Goal: Task Accomplishment & Management: Manage account settings

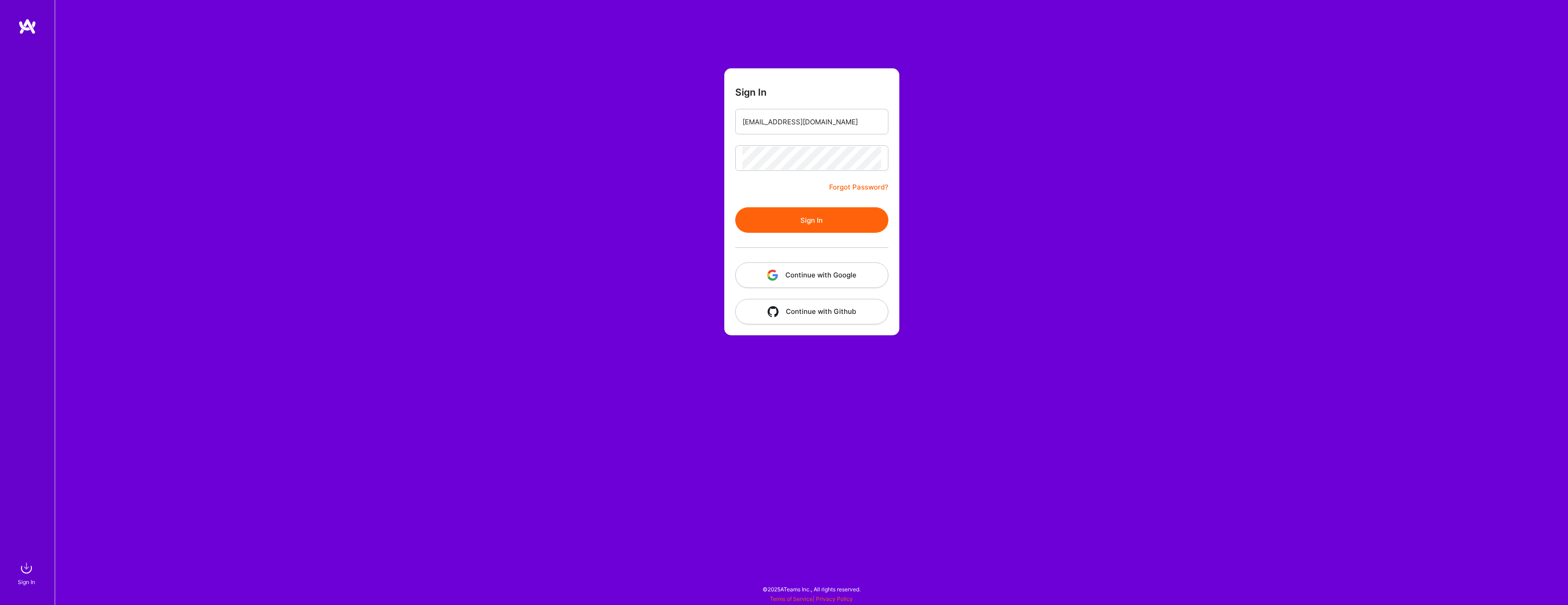
click at [802, 278] on button "Continue with Google" at bounding box center [812, 275] width 153 height 25
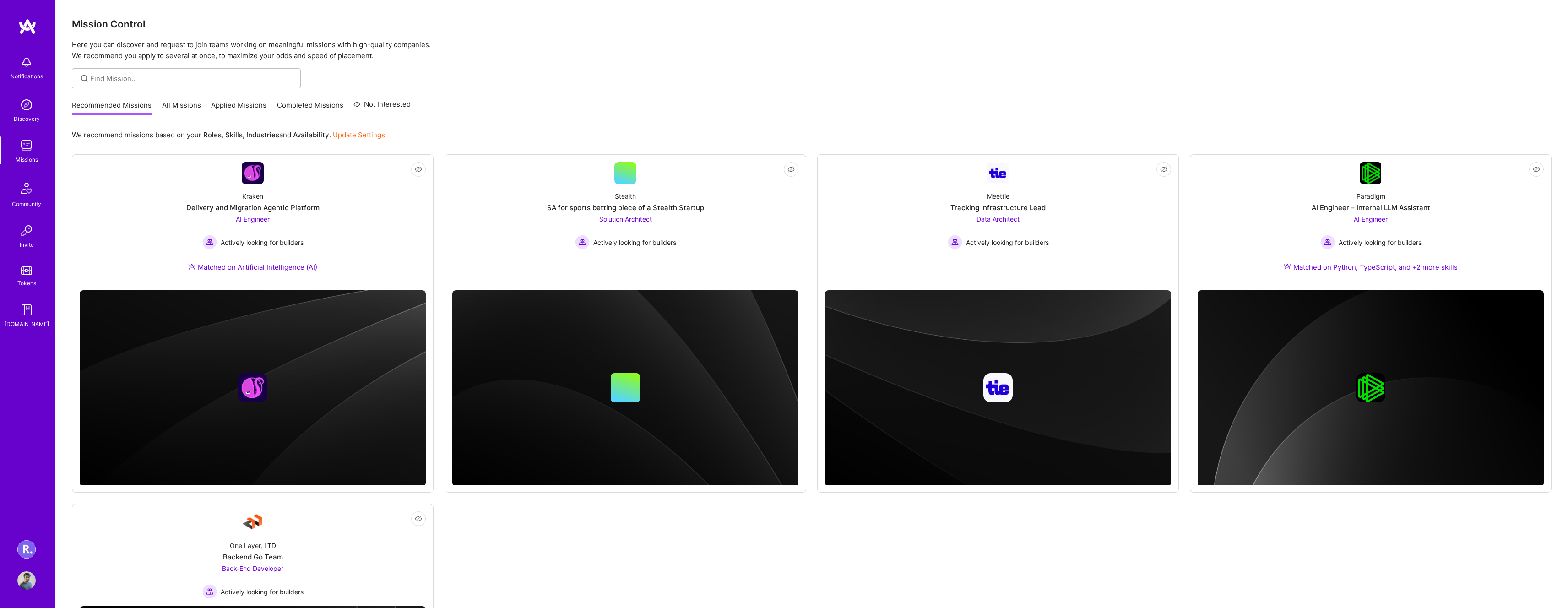
click at [27, 551] on img at bounding box center [26, 550] width 19 height 19
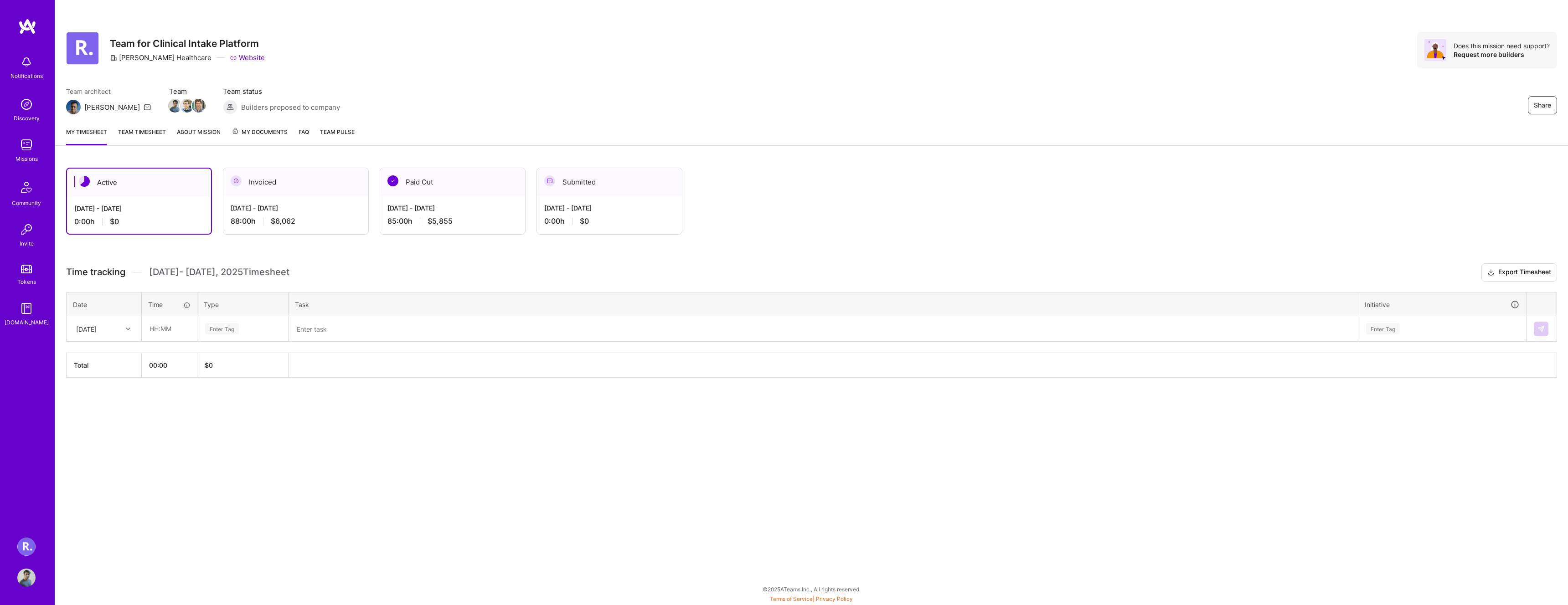
click at [272, 200] on div "[DATE] - [DATE] 88:00 h $6,062" at bounding box center [296, 214] width 145 height 38
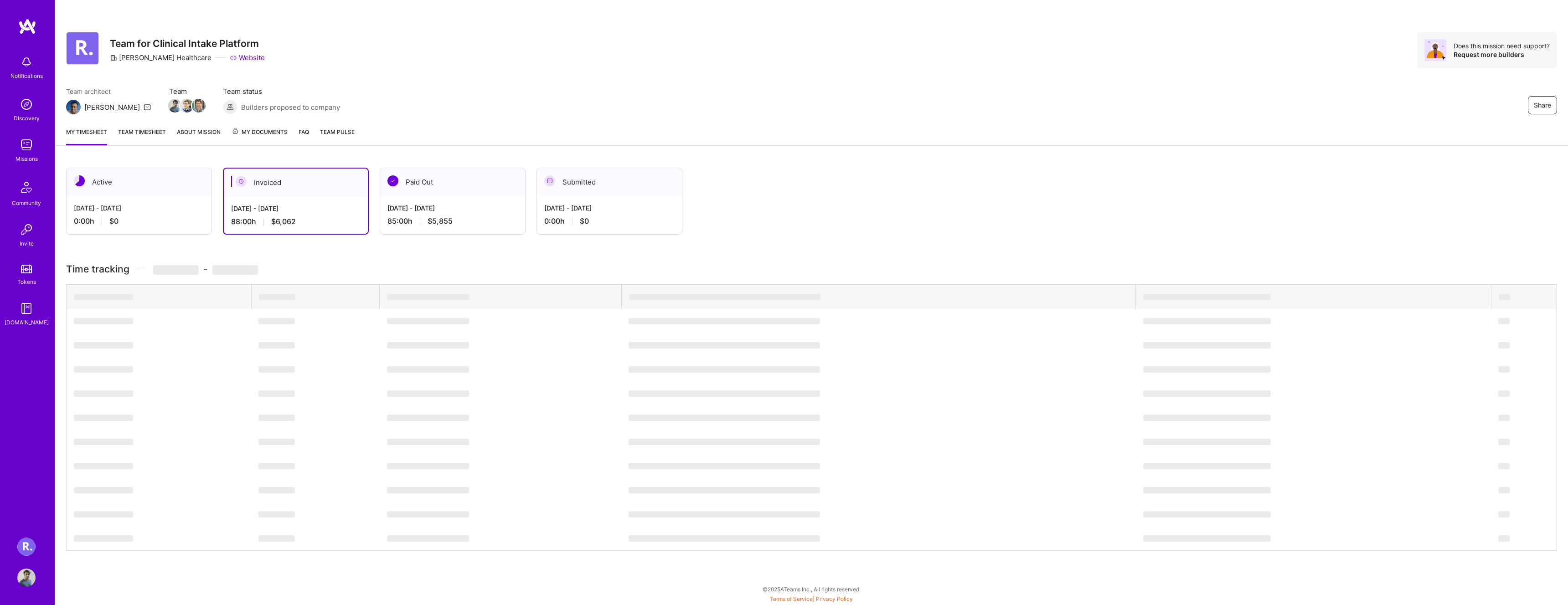
click at [271, 179] on div "Invoiced" at bounding box center [296, 182] width 144 height 28
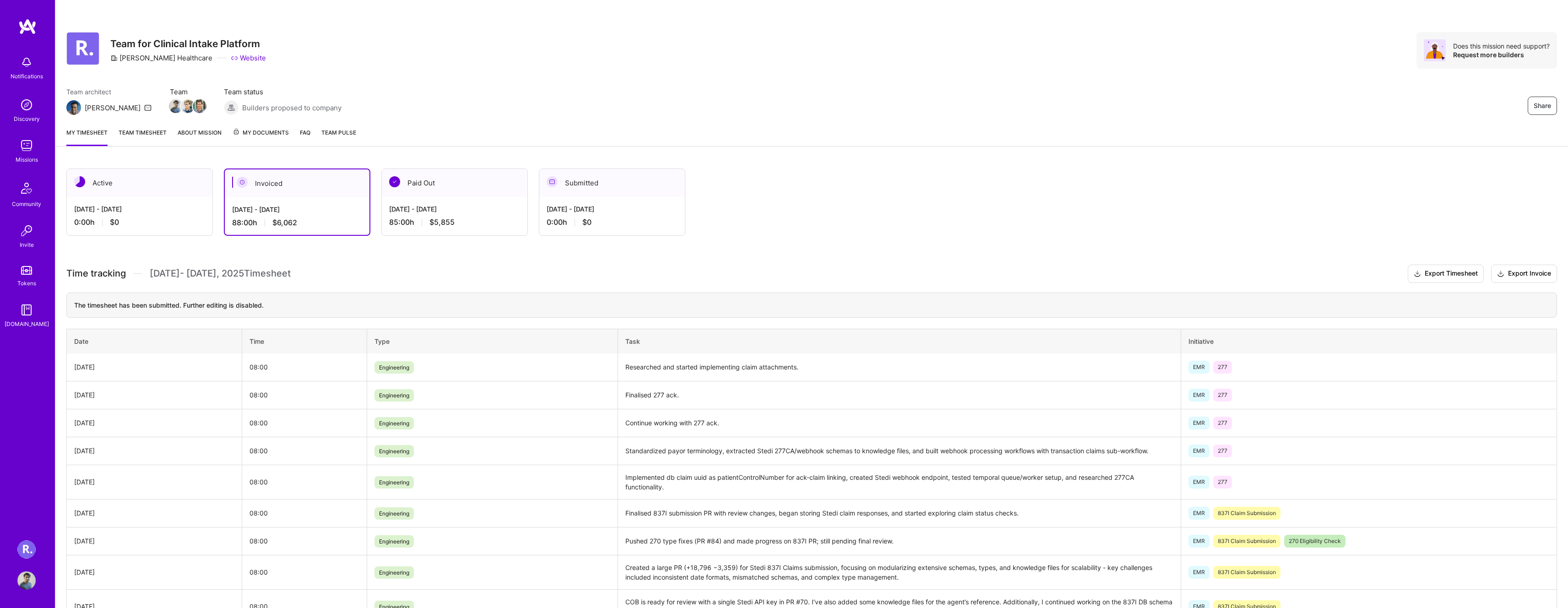
click at [165, 188] on div "Active" at bounding box center [139, 183] width 145 height 28
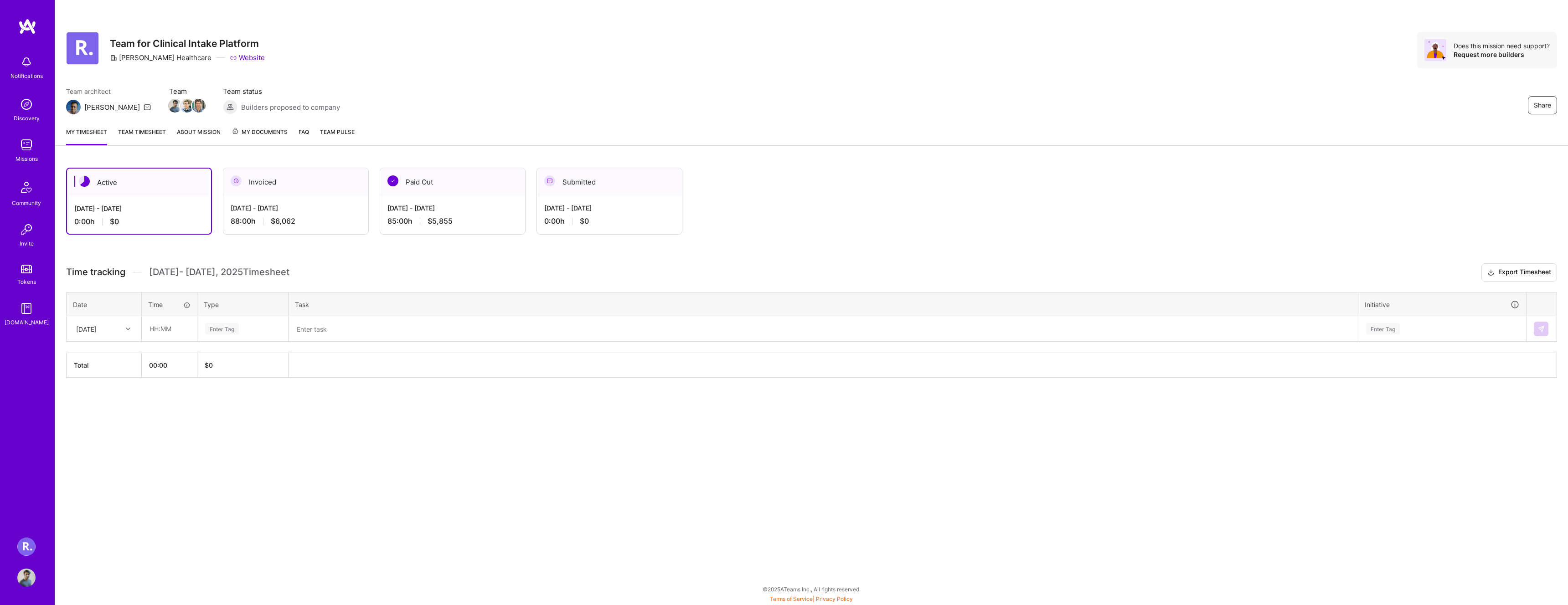
click at [97, 328] on div "[DATE]" at bounding box center [86, 329] width 20 height 10
click at [96, 457] on div "[DATE]" at bounding box center [104, 455] width 74 height 17
click at [163, 328] on input "text" at bounding box center [169, 328] width 54 height 24
type input "08:00"
click at [223, 328] on div "Enter Tag" at bounding box center [221, 328] width 33 height 14
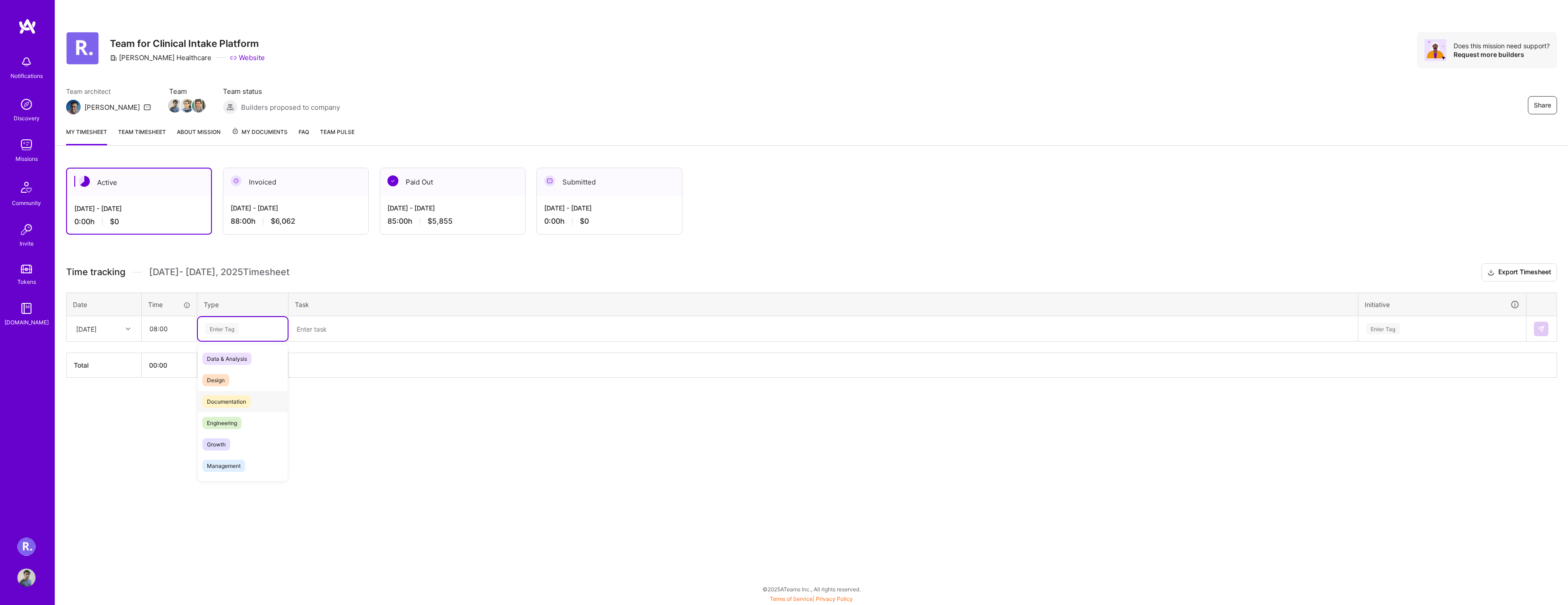
click at [241, 420] on span "Engineering" at bounding box center [221, 423] width 39 height 12
click at [1386, 330] on div "Enter Tag" at bounding box center [1383, 328] width 33 height 14
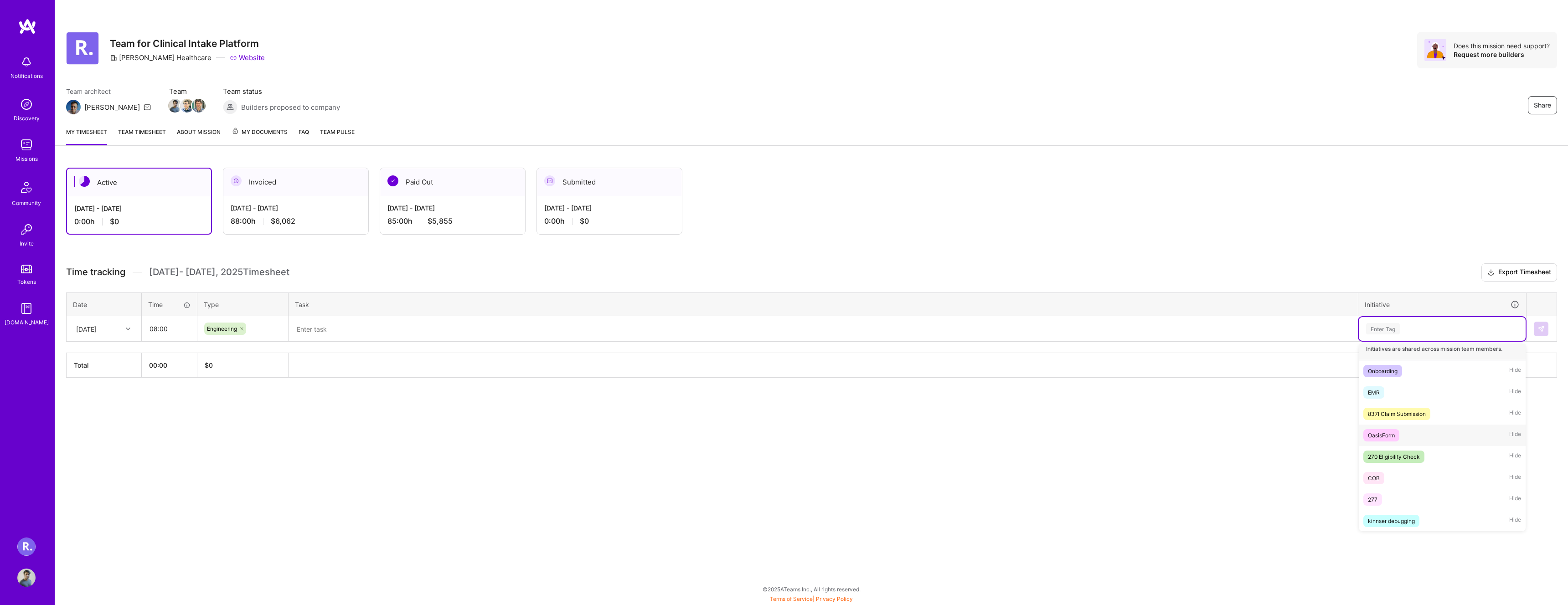
scroll to position [8, 0]
type input "RogerD"
type input "RogerDoc"
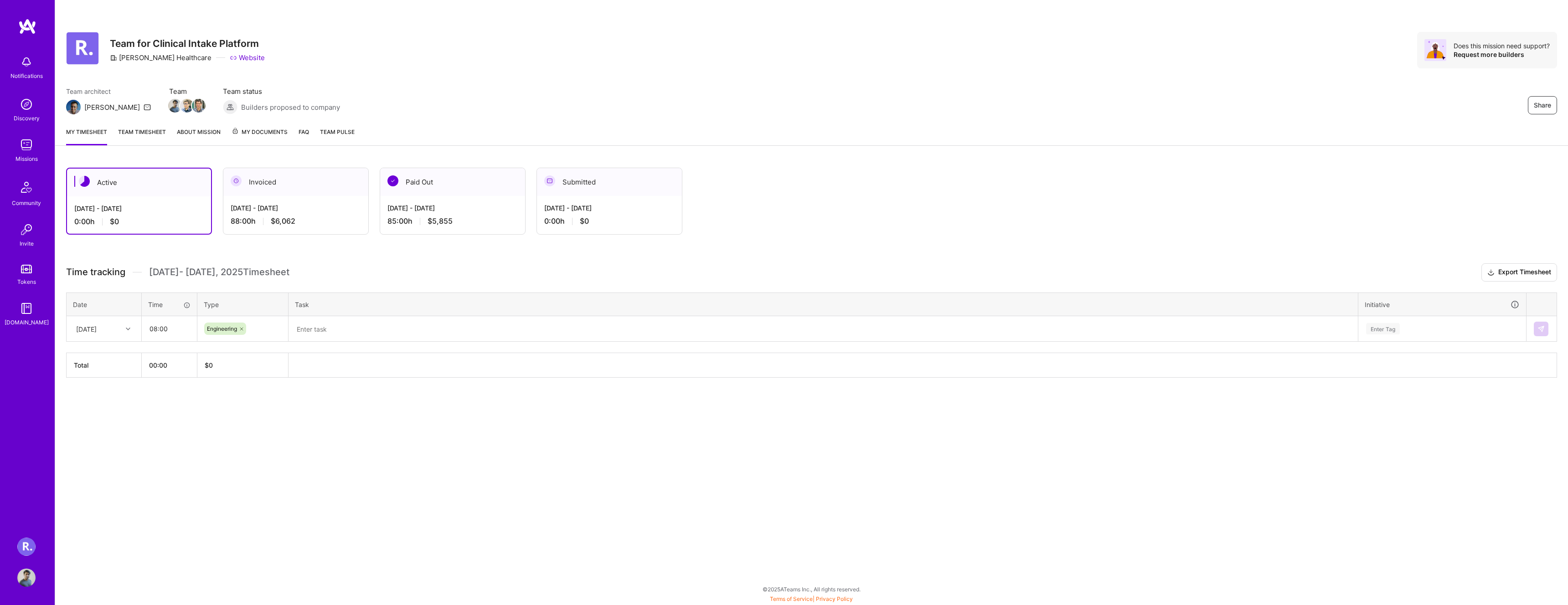
click at [1293, 468] on div "Share Team for Clinical Intake Platform [PERSON_NAME] Healthcare Website Does t…" at bounding box center [811, 302] width 1513 height 605
click at [331, 329] on textarea at bounding box center [823, 329] width 1067 height 24
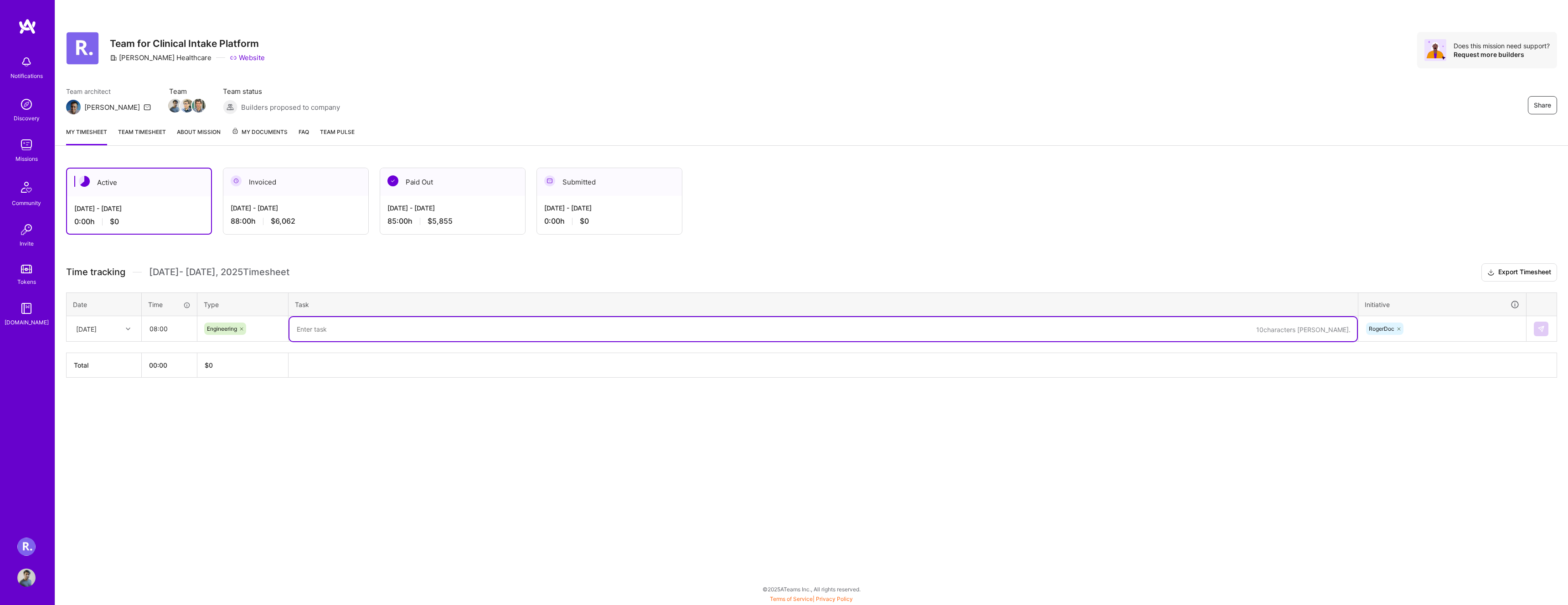
paste textarea "setup, getting accustomed to the RogerDoc codebase and getting the RogerEMR vis…"
click at [656, 331] on textarea "RogerDoc setup continues, getting accustomed to the RogerDoc codebase and getti…" at bounding box center [823, 329] width 1067 height 24
click at [766, 330] on textarea "RogerDoc setup continues, getting accustomed to the RogerDoc codebase and getti…" at bounding box center [823, 329] width 1067 height 24
click at [1122, 328] on textarea "RogerDoc setup continues, getting accustomed to the RogerDoc codebase and getti…" at bounding box center [823, 329] width 1067 height 24
click at [1170, 333] on textarea "RogerDoc setup continues, getting accustomed to the RogerDoc codebase and getti…" at bounding box center [823, 329] width 1067 height 24
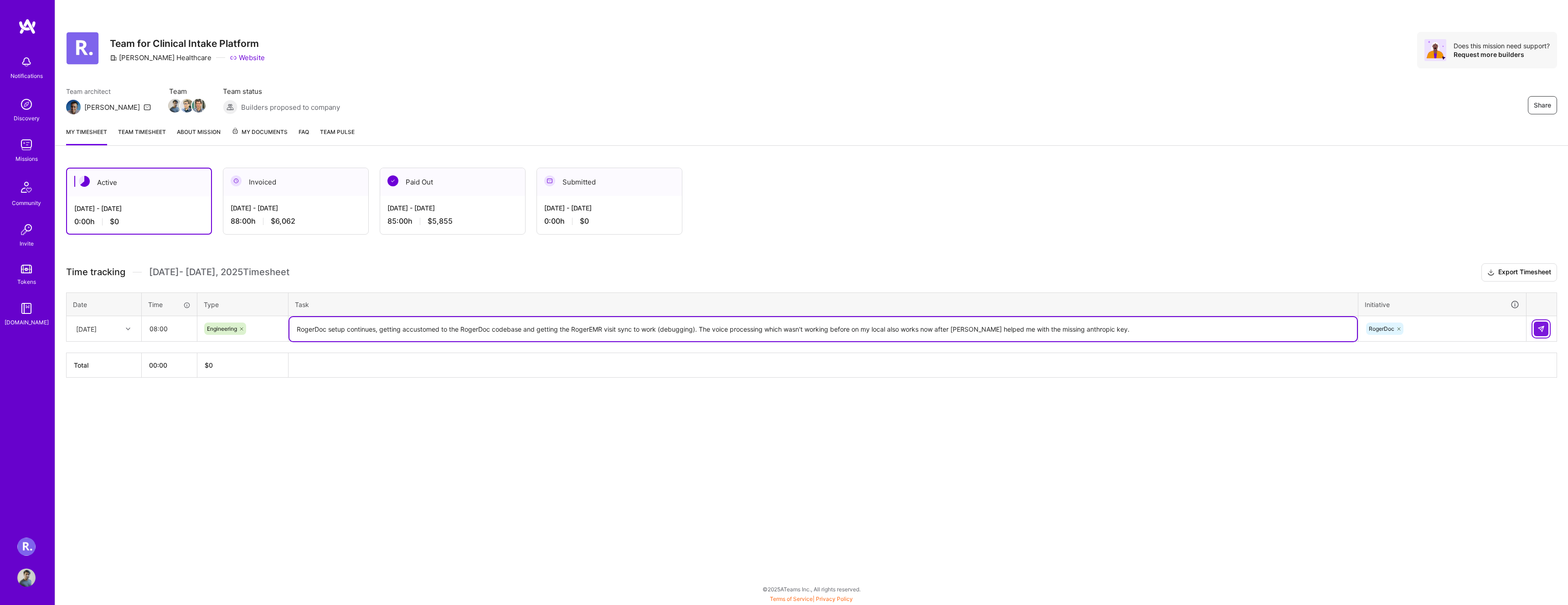
type textarea "RogerDoc setup continues, getting accustomed to the RogerDoc codebase and getti…"
click at [1539, 332] on img at bounding box center [1541, 329] width 8 height 8
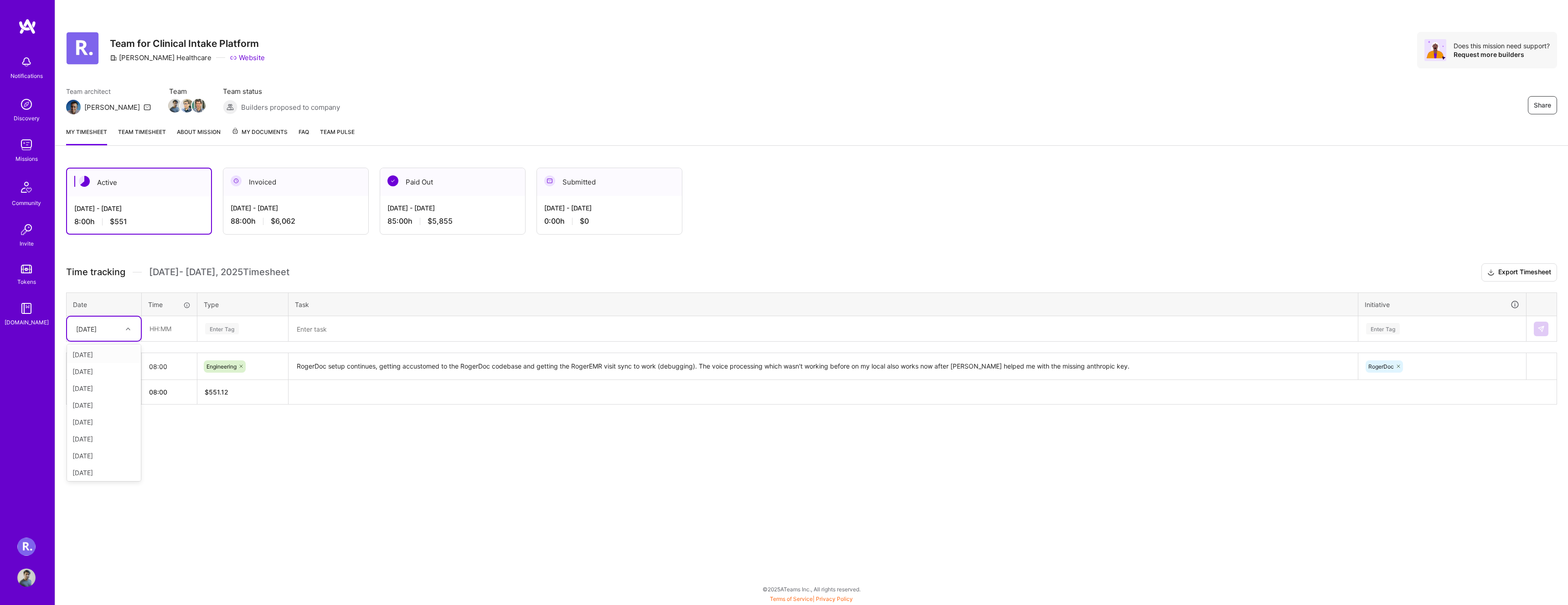
click at [97, 330] on div "[DATE]" at bounding box center [86, 329] width 20 height 10
click at [106, 421] on div "[DATE]" at bounding box center [104, 420] width 74 height 17
click at [165, 326] on input "text" at bounding box center [169, 328] width 54 height 24
type input "08:00"
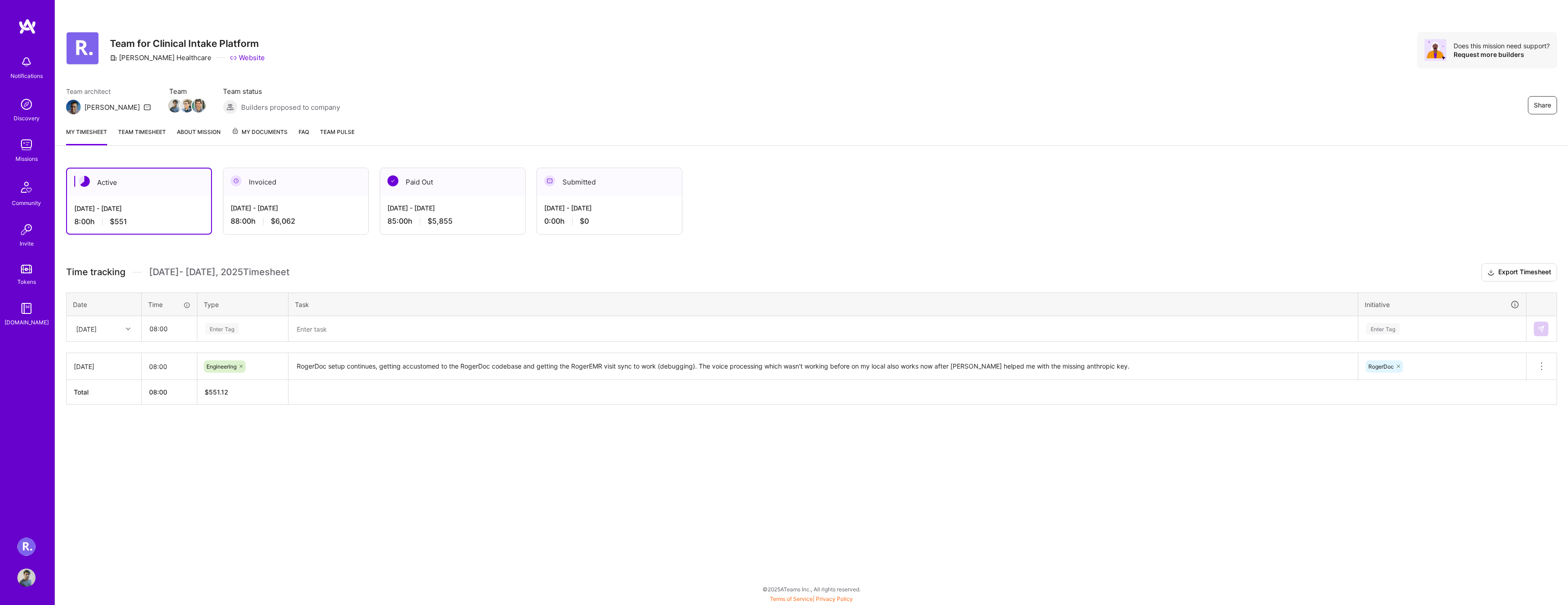
click at [220, 327] on div "Enter Tag" at bounding box center [221, 328] width 33 height 14
click at [241, 424] on span "Engineering" at bounding box center [221, 423] width 39 height 12
click at [419, 438] on div "Active [DATE] - [DATE] 8:00 h $551 Invoiced [DATE] - [DATE] 88:00 h $6,062 Paid…" at bounding box center [811, 303] width 1513 height 293
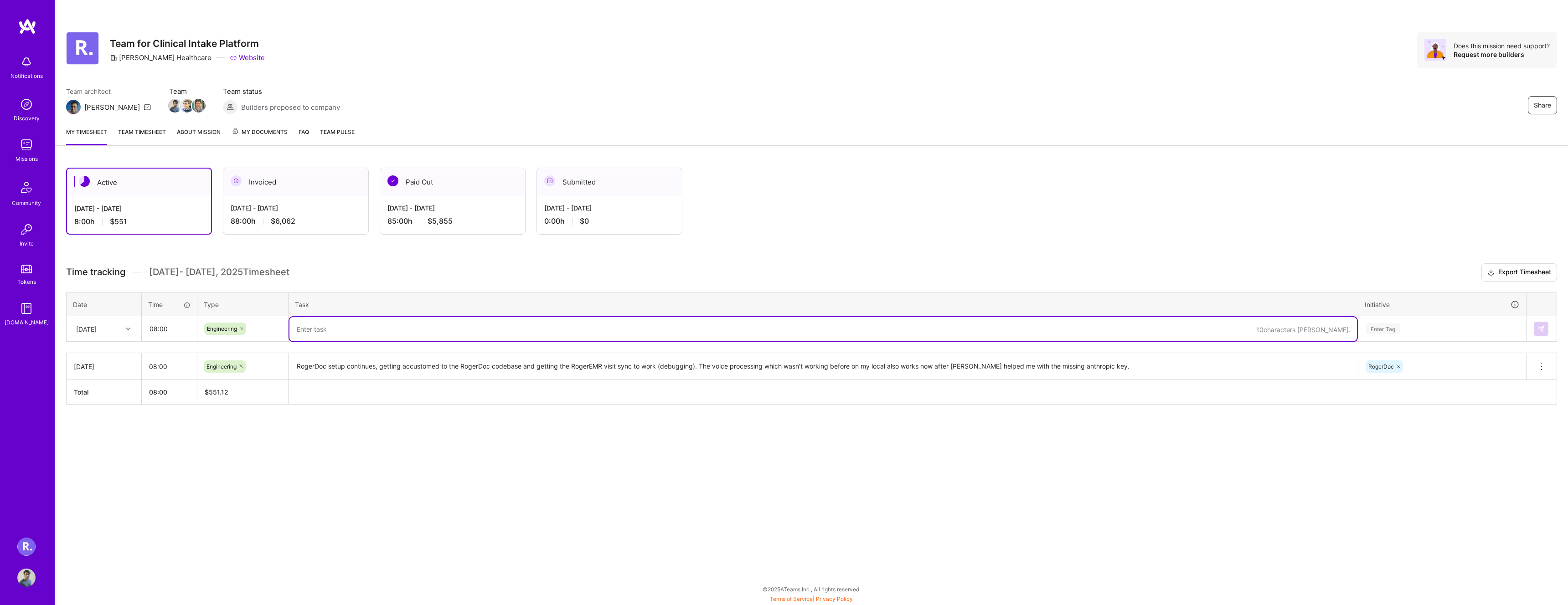
click at [364, 326] on textarea at bounding box center [823, 329] width 1067 height 24
paste textarea "setting up things"
paste textarea "understanding how data is fetched/scraped from external emrs and pushed back"
paste textarea "understanding how voice is transcribed and data is structured"
paste textarea "going through WIP RogerDoc X RogerEMR integration PR"
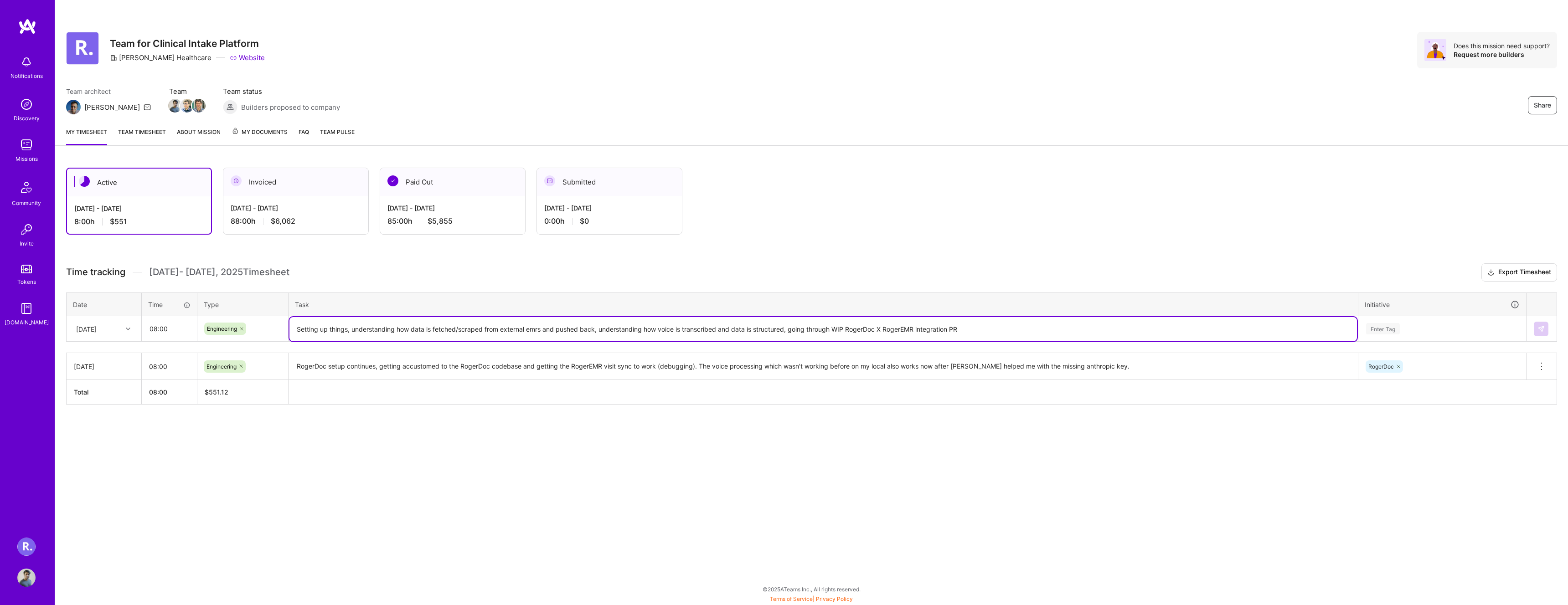
type textarea "Setting up things, understanding how data is fetched/scraped from external emrs…"
click at [1380, 337] on div "Enter Tag" at bounding box center [1442, 329] width 167 height 24
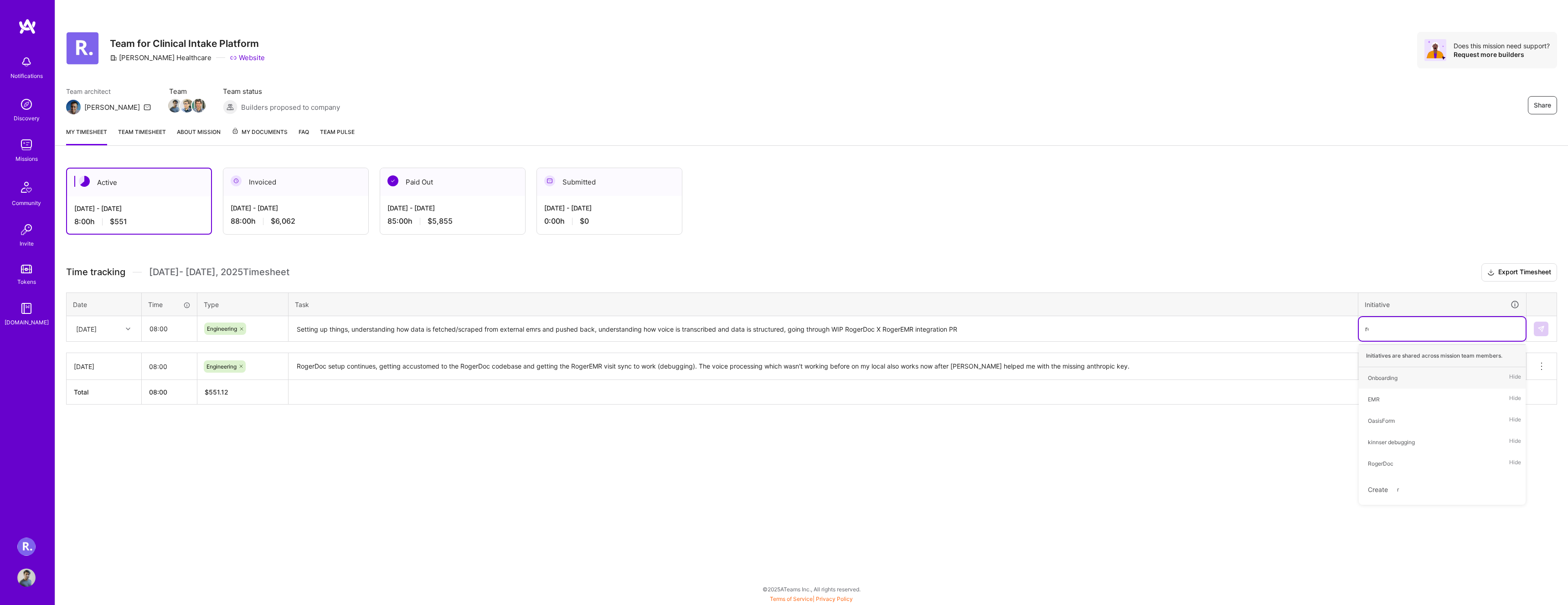
type input "rog"
click at [1378, 383] on span "RogerDoc" at bounding box center [1380, 378] width 35 height 12
click at [1421, 328] on div "RogerDoc" at bounding box center [1442, 328] width 154 height 14
type input "em"
click at [1387, 374] on div "EMR Hide" at bounding box center [1442, 378] width 167 height 21
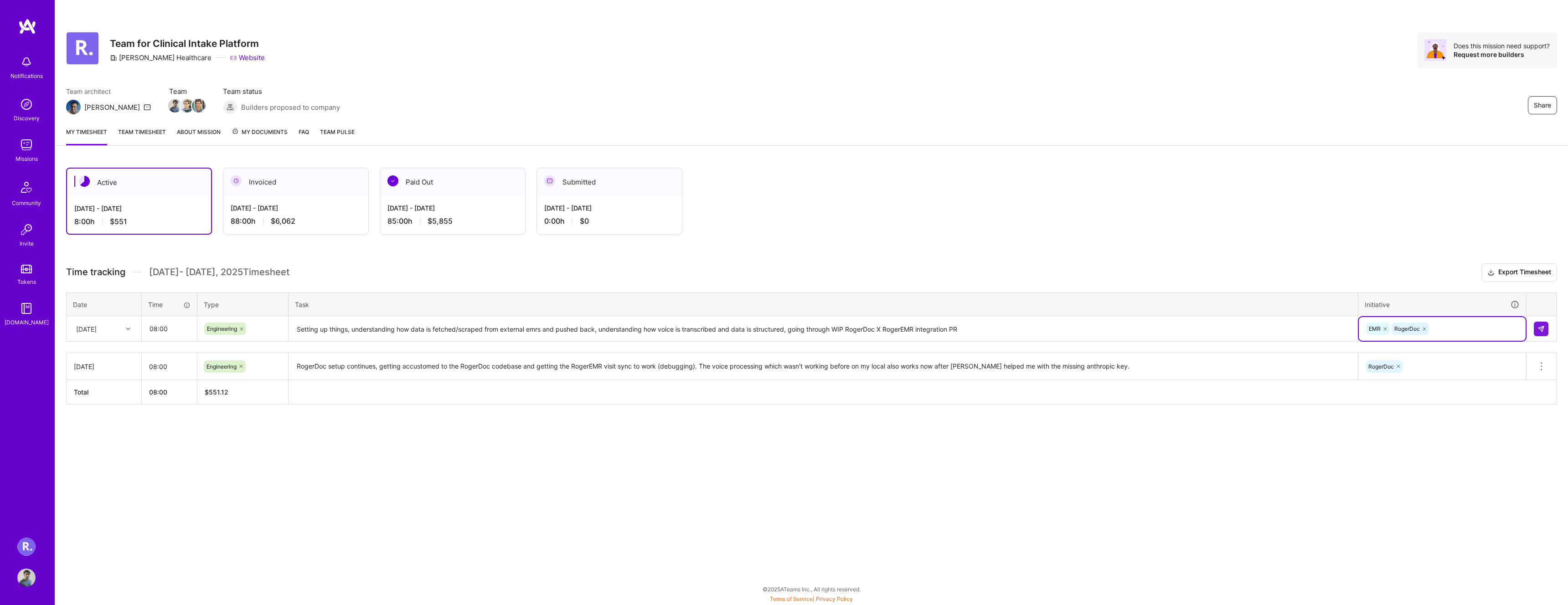
click at [1316, 449] on div "Active [DATE] - [DATE] 8:00 h $551 Invoiced [DATE] - [DATE] 88:00 h $6,062 Paid…" at bounding box center [811, 303] width 1513 height 293
click at [1538, 330] on img at bounding box center [1541, 329] width 8 height 8
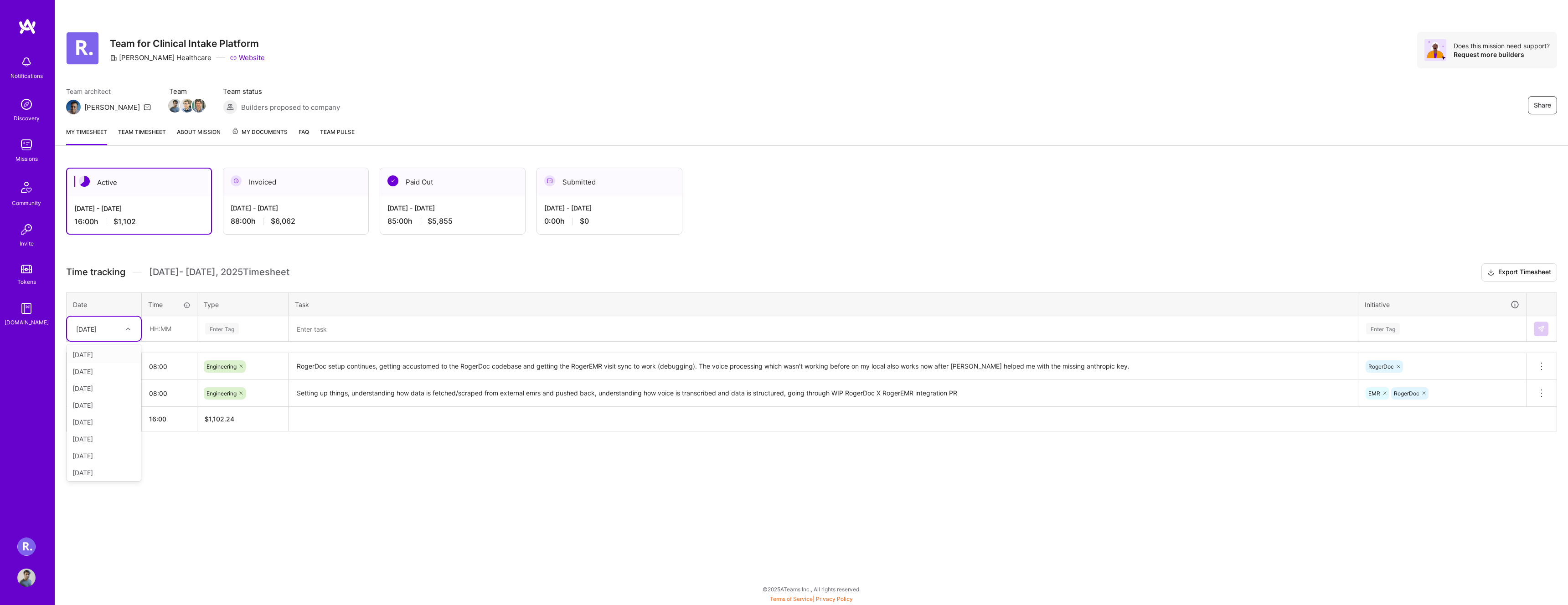
click at [119, 334] on div "[DATE]" at bounding box center [97, 329] width 51 height 15
click at [101, 424] on div "[DATE]" at bounding box center [104, 422] width 74 height 17
click at [161, 326] on input "text" at bounding box center [169, 328] width 54 height 24
type input "08:00"
click at [235, 331] on div "Enter Tag" at bounding box center [221, 328] width 33 height 14
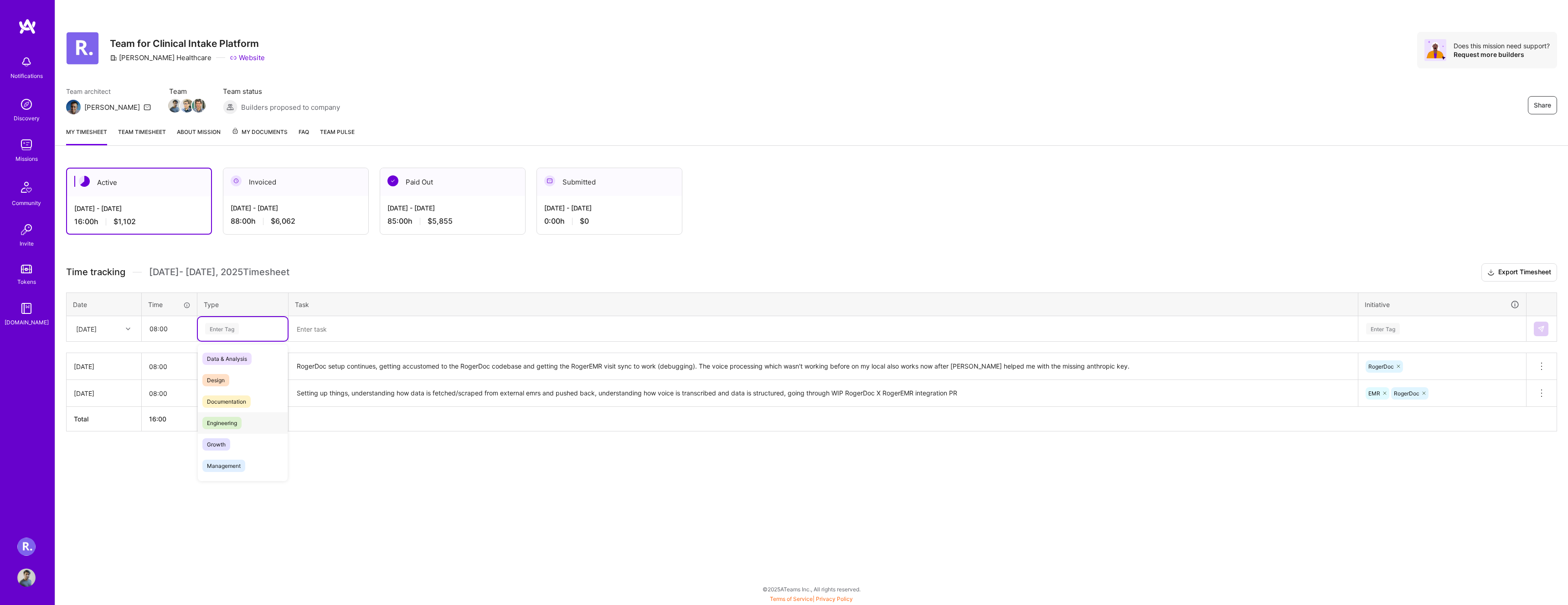
click at [240, 422] on span "Engineering" at bounding box center [221, 423] width 39 height 12
drag, startPoint x: 425, startPoint y: 497, endPoint x: 419, endPoint y: 494, distance: 6.7
click at [425, 497] on div "Share Team for Clinical Intake Platform [PERSON_NAME] Healthcare Website Does t…" at bounding box center [811, 302] width 1513 height 605
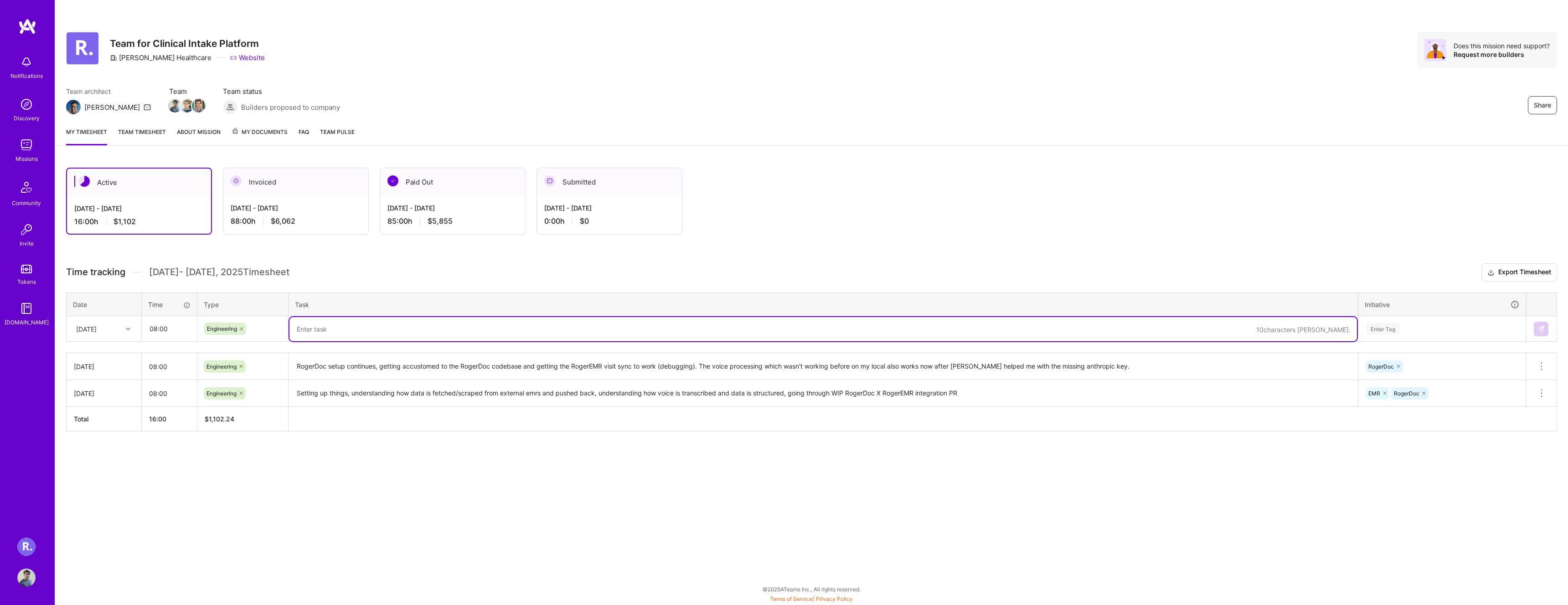
click at [341, 330] on textarea at bounding box center [823, 329] width 1067 height 24
type textarea "Completed 835 processing"
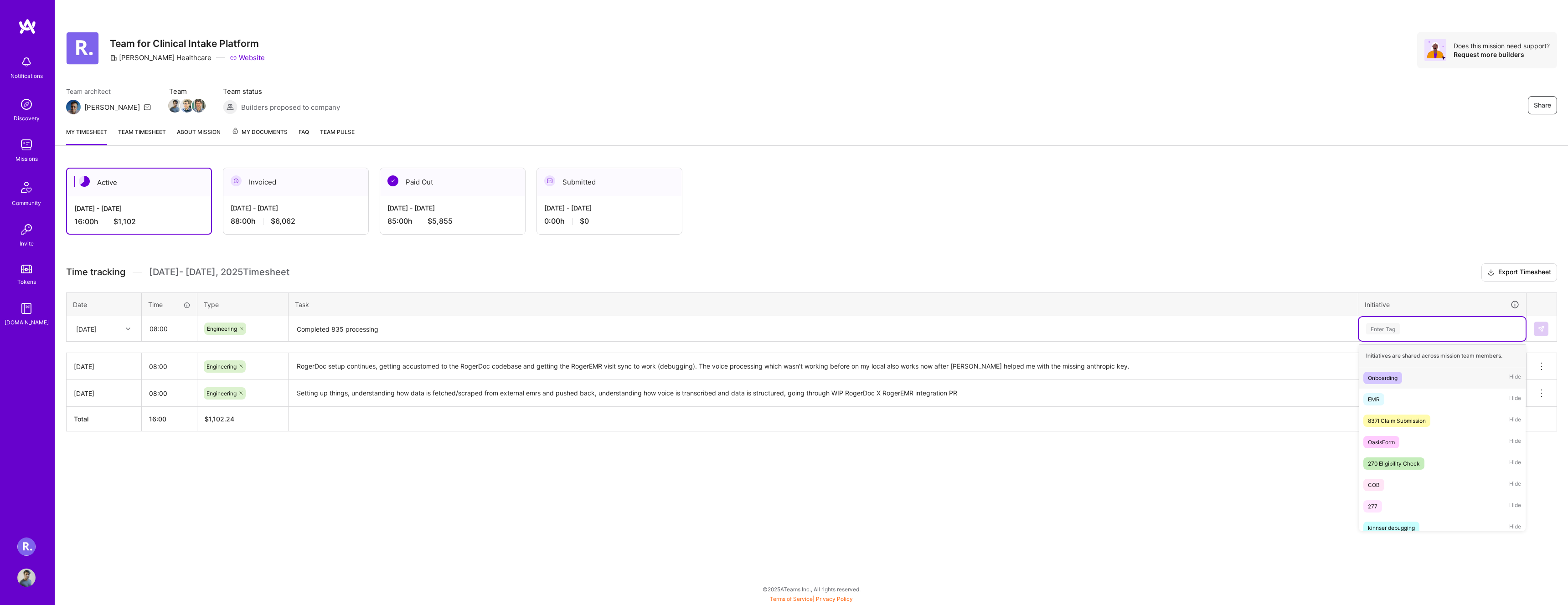
click at [1380, 331] on div "Enter Tag" at bounding box center [1383, 328] width 33 height 14
type input "e"
click at [1385, 402] on div "EMR Hide" at bounding box center [1442, 399] width 167 height 21
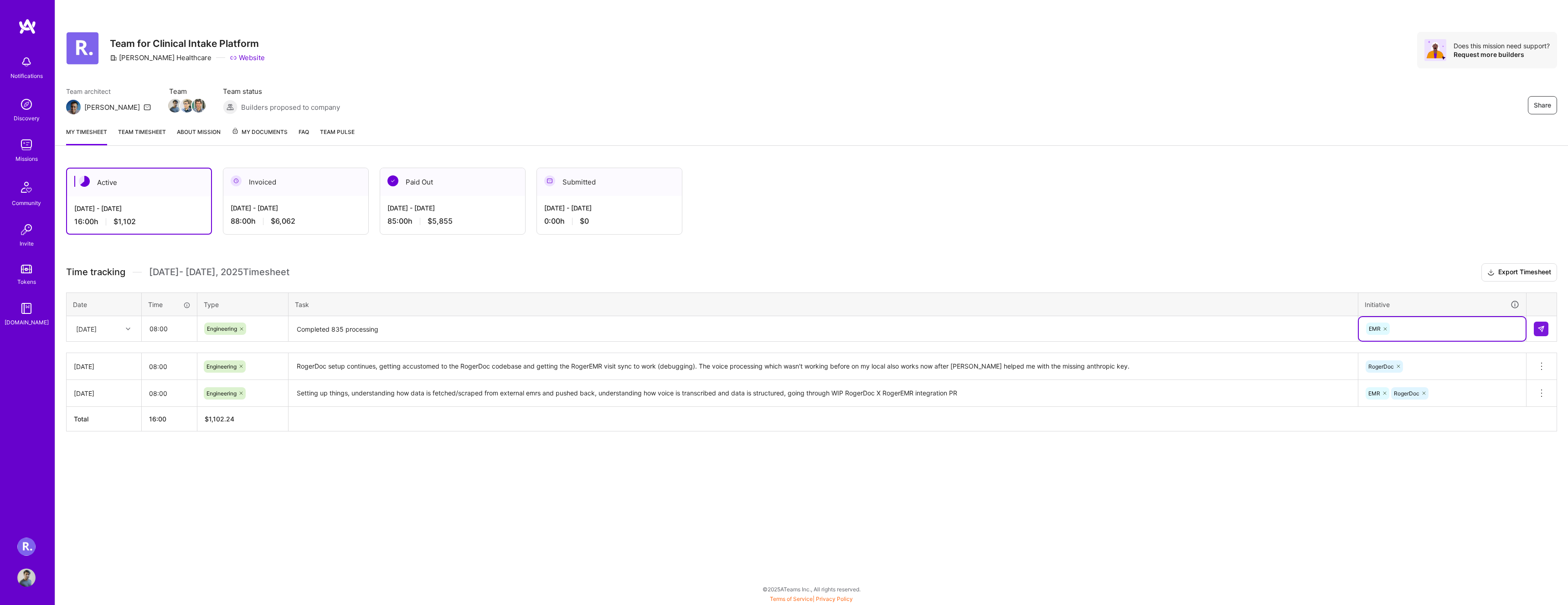
click at [1218, 475] on div "Active [DATE] - [DATE] 16:00 h $1,102 Invoiced [DATE] - [DATE] 88:00 h $6,062 P…" at bounding box center [811, 317] width 1513 height 320
drag, startPoint x: 1543, startPoint y: 326, endPoint x: 1373, endPoint y: 320, distance: 170.1
click at [1542, 326] on img at bounding box center [1541, 329] width 8 height 8
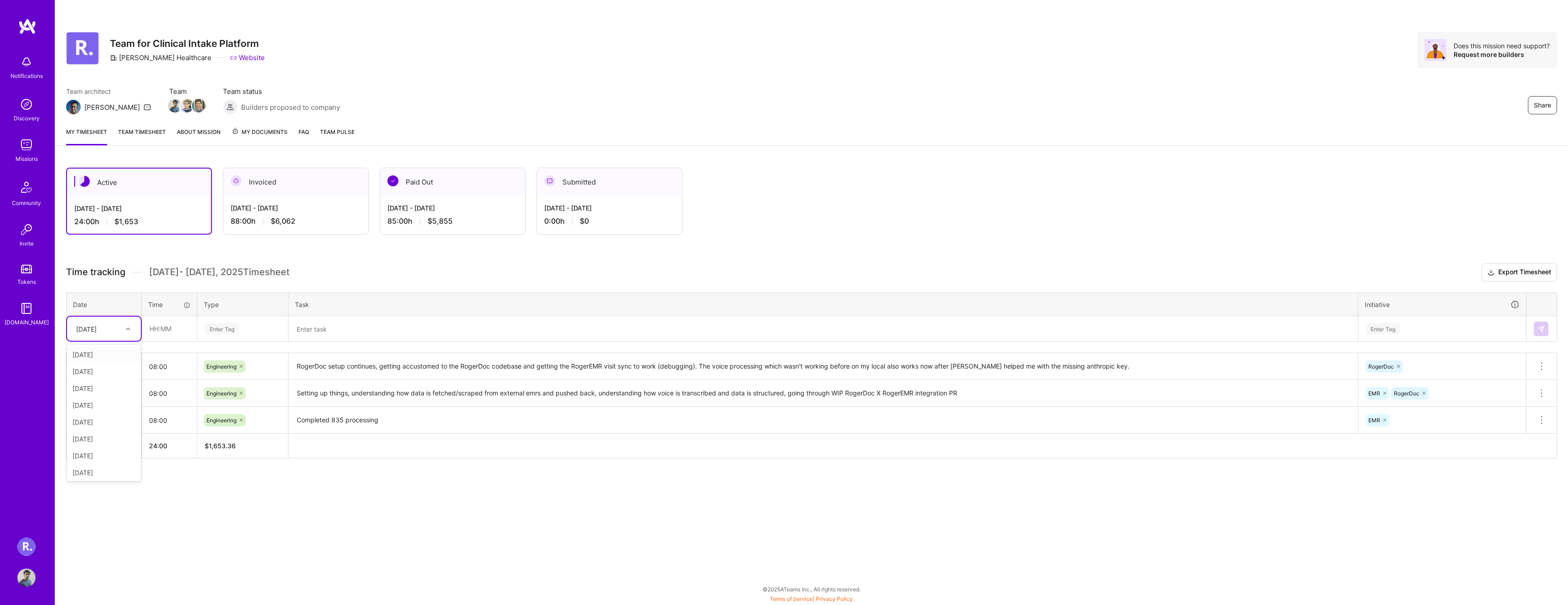
click at [113, 321] on div "[DATE]" at bounding box center [104, 328] width 74 height 24
click at [104, 405] on div "[DATE]" at bounding box center [104, 405] width 74 height 17
click at [157, 328] on input "text" at bounding box center [169, 328] width 54 height 24
type input "08:00"
click at [234, 335] on div "Enter Tag" at bounding box center [242, 329] width 89 height 24
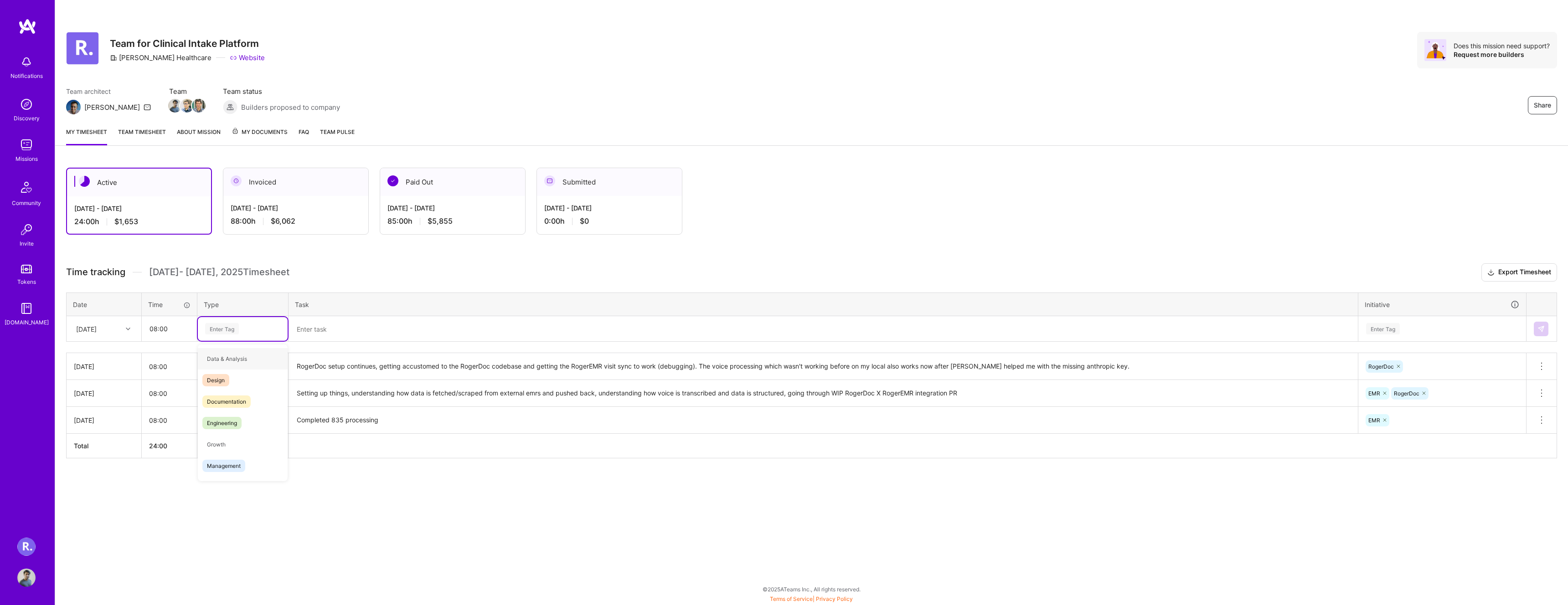
type input "e"
click at [239, 402] on span "Engineering" at bounding box center [221, 402] width 39 height 12
drag, startPoint x: 518, startPoint y: 545, endPoint x: 505, endPoint y: 539, distance: 14.3
click at [512, 543] on div "Share Team for Clinical Intake Platform [PERSON_NAME] Healthcare Website Does t…" at bounding box center [811, 302] width 1513 height 605
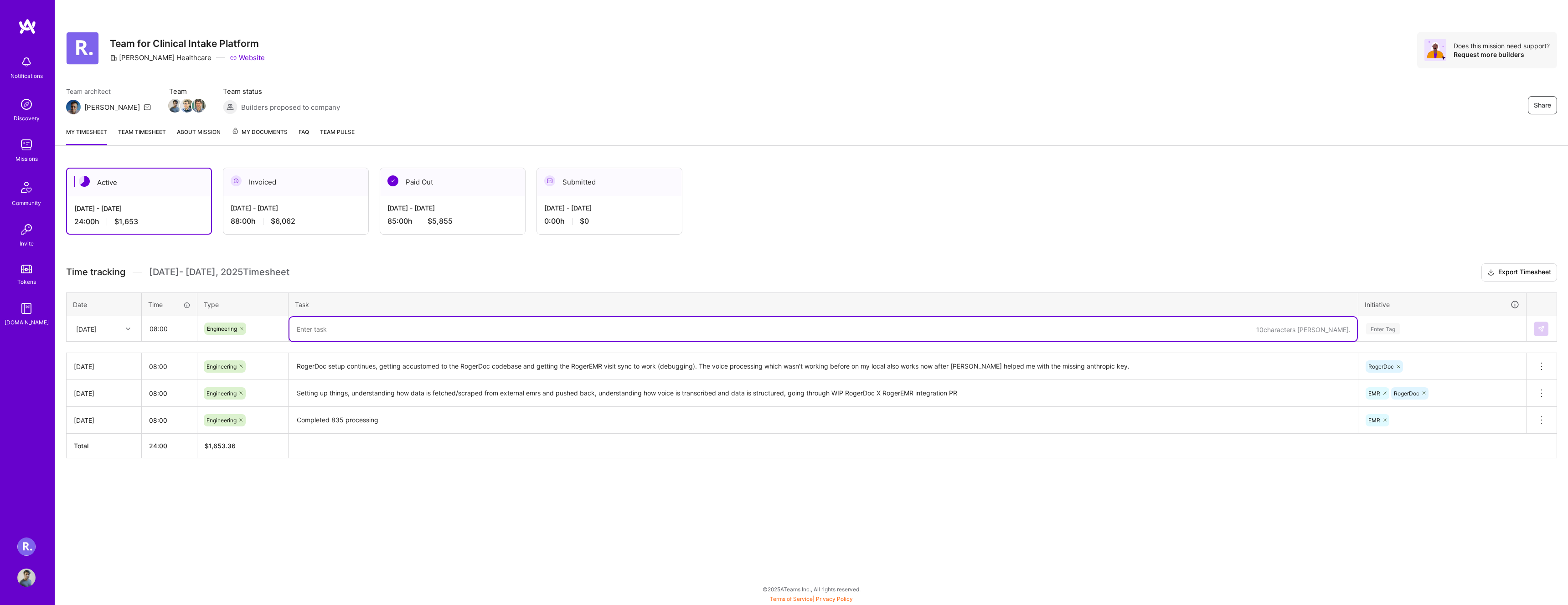
click at [361, 328] on textarea at bounding box center [823, 329] width 1067 height 24
type textarea "Claim fil"
click at [1363, 333] on div "Enter Tag" at bounding box center [1442, 329] width 167 height 24
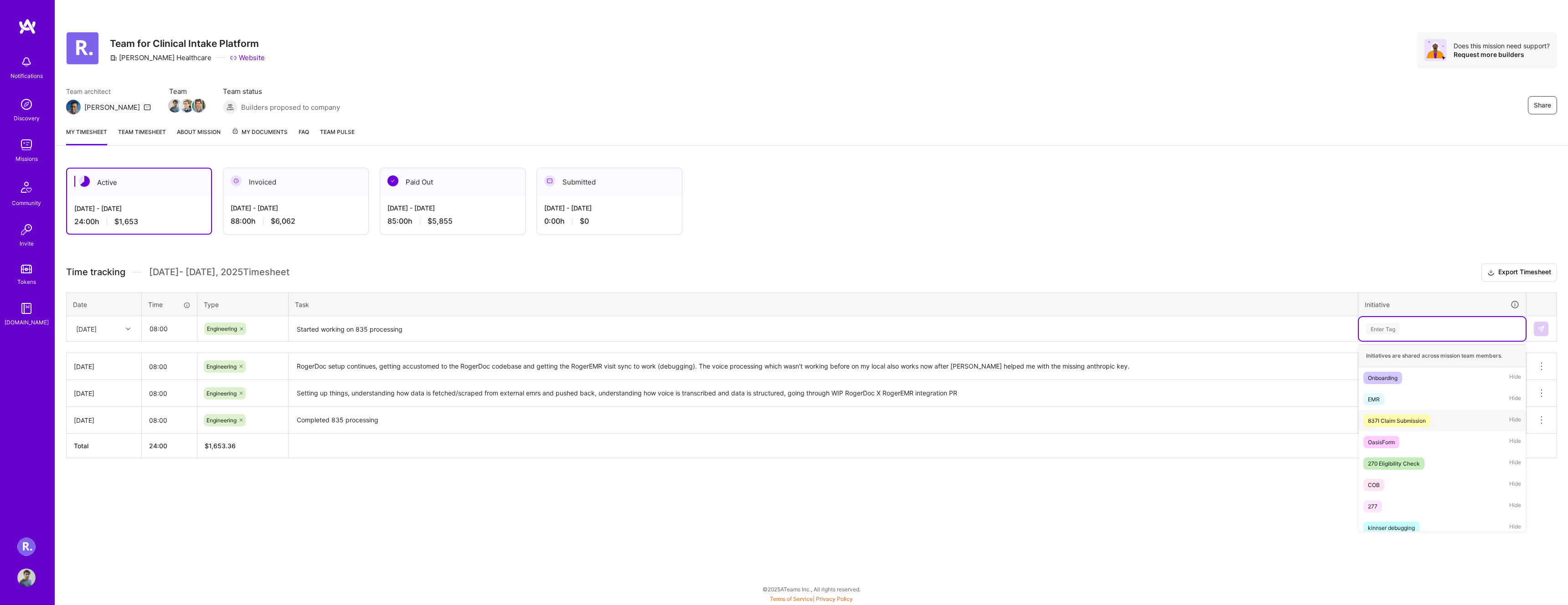
click at [1378, 401] on div "EMR" at bounding box center [1373, 399] width 12 height 10
drag, startPoint x: 1072, startPoint y: 537, endPoint x: 1077, endPoint y: 535, distance: 5.4
click at [1073, 537] on div "Share Team for Clinical Intake Platform [PERSON_NAME] Healthcare Website Does t…" at bounding box center [811, 302] width 1513 height 605
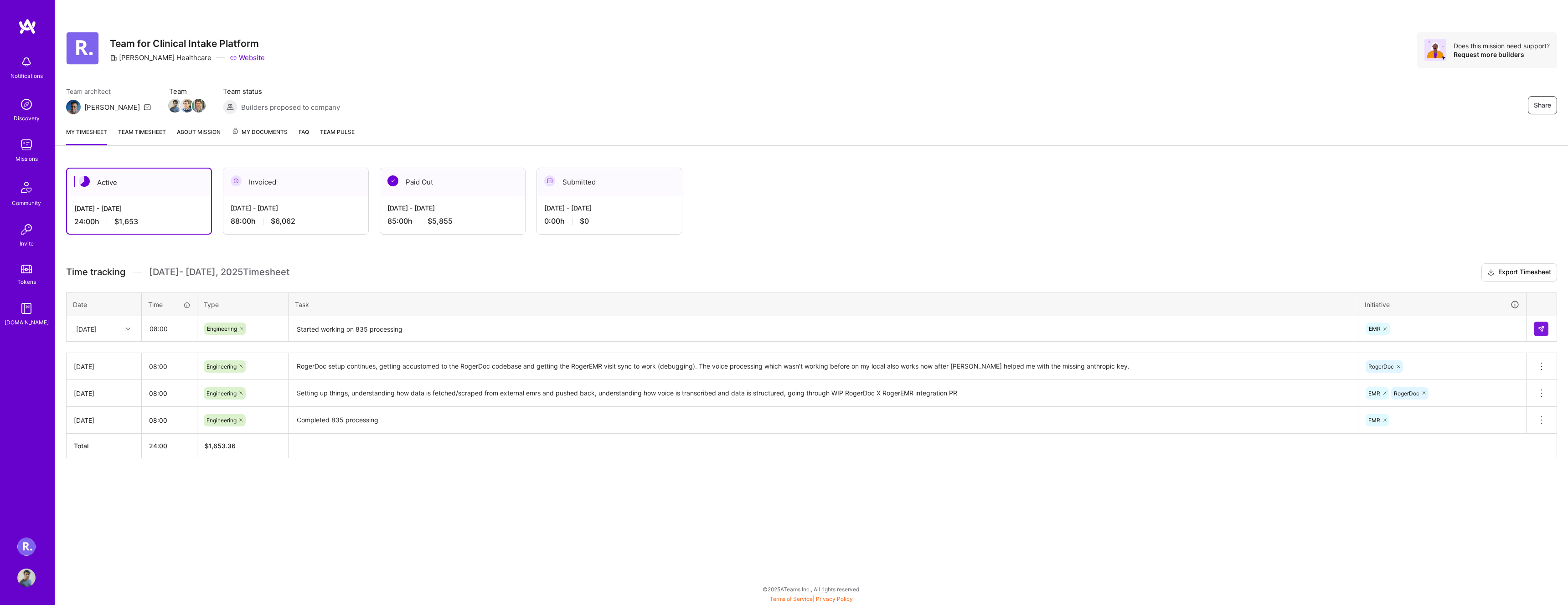
click at [372, 334] on textarea "Started working on 835 processing" at bounding box center [823, 329] width 1067 height 24
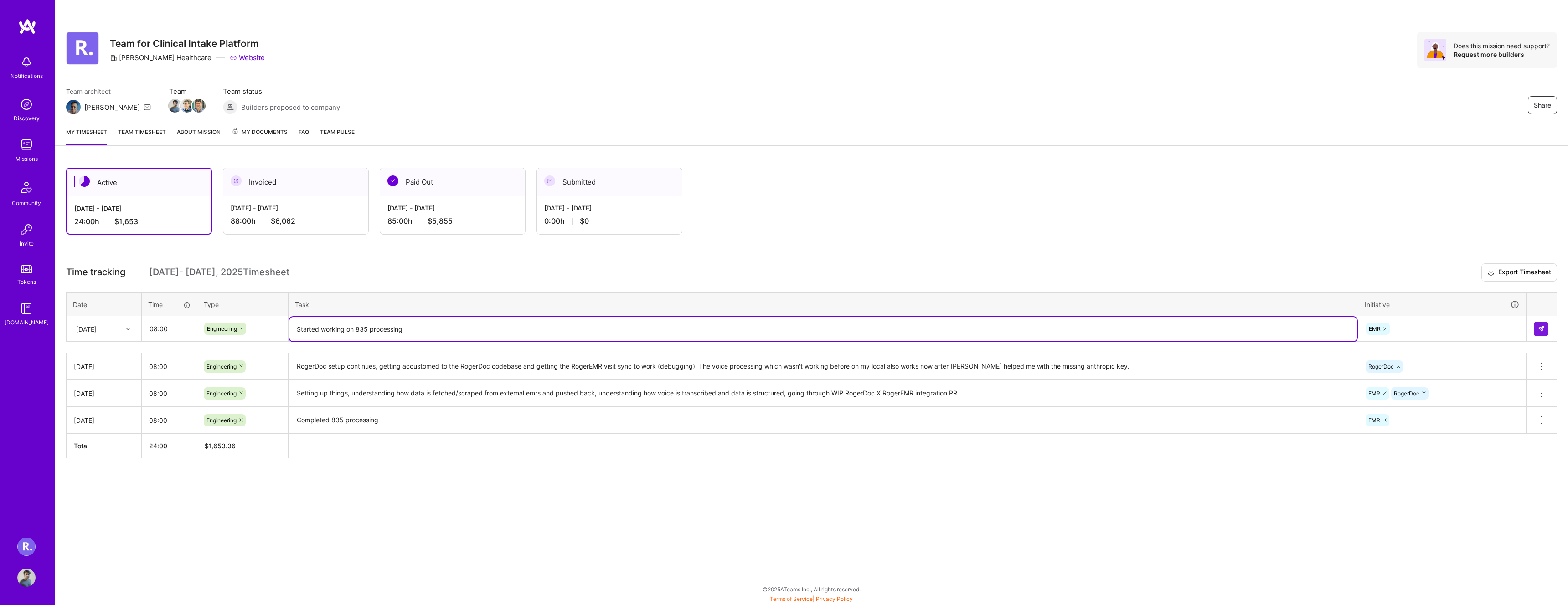
click at [368, 331] on textarea "Started working on 835 processing" at bounding box center [823, 329] width 1067 height 24
type textarea "Started working on 835 ERA processing"
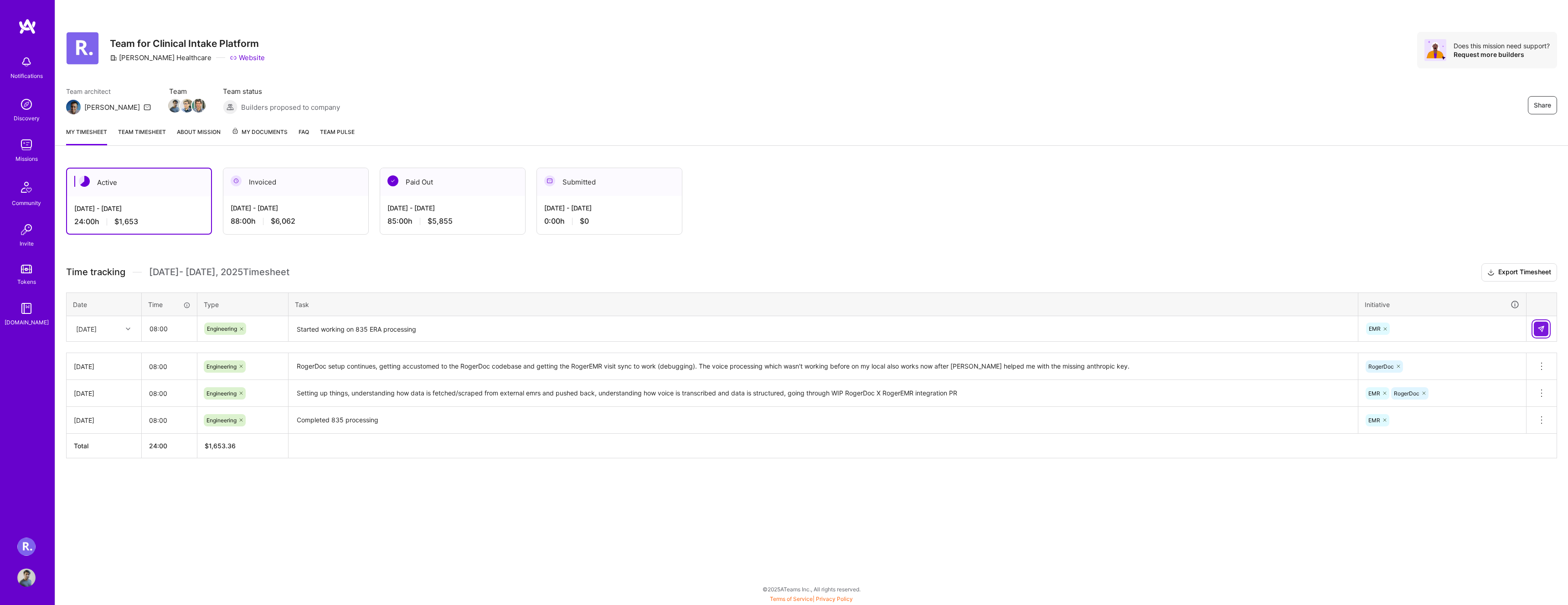
click at [1541, 324] on button at bounding box center [1541, 328] width 14 height 14
click at [97, 331] on div "[DATE]" at bounding box center [86, 329] width 20 height 10
click at [98, 391] on div "[DATE]" at bounding box center [104, 389] width 74 height 17
click at [134, 318] on div "[DATE]" at bounding box center [104, 328] width 74 height 24
click at [163, 327] on input "text" at bounding box center [169, 328] width 54 height 24
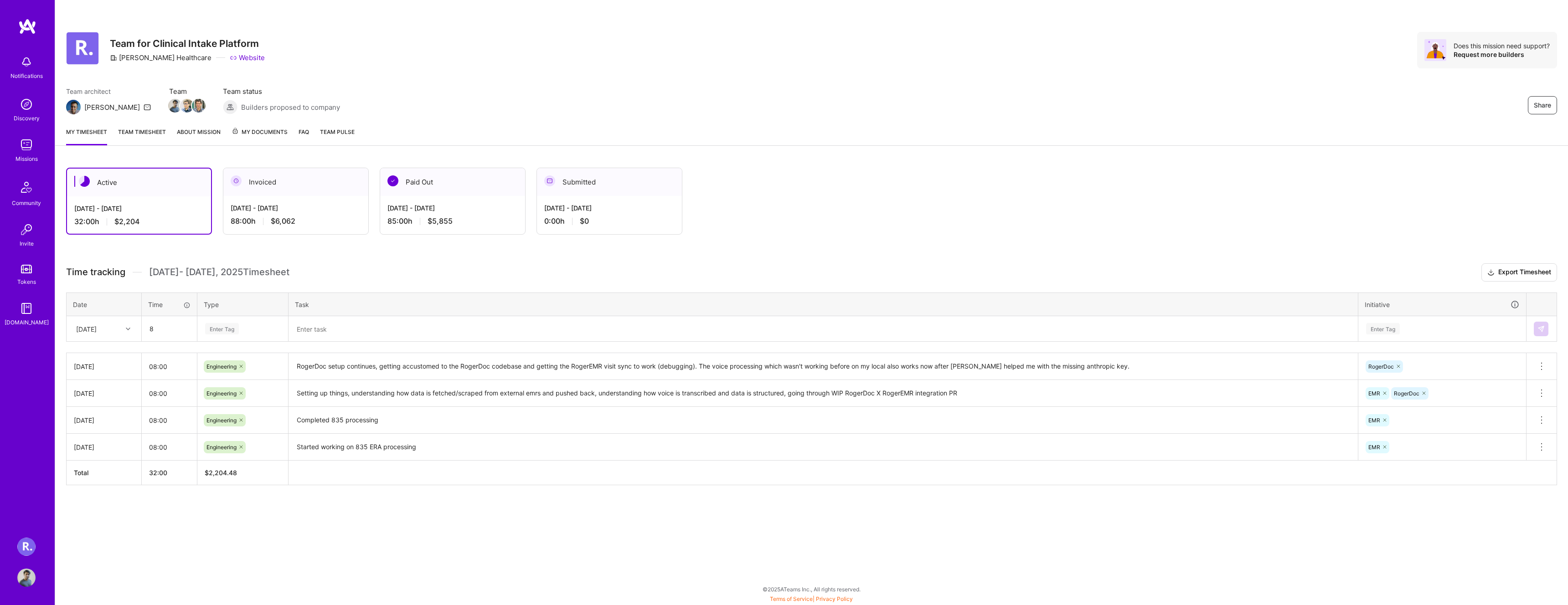
type input "08:00"
click at [232, 334] on div "Enter Tag" at bounding box center [221, 328] width 33 height 14
click at [236, 419] on span "Engineering" at bounding box center [221, 423] width 39 height 12
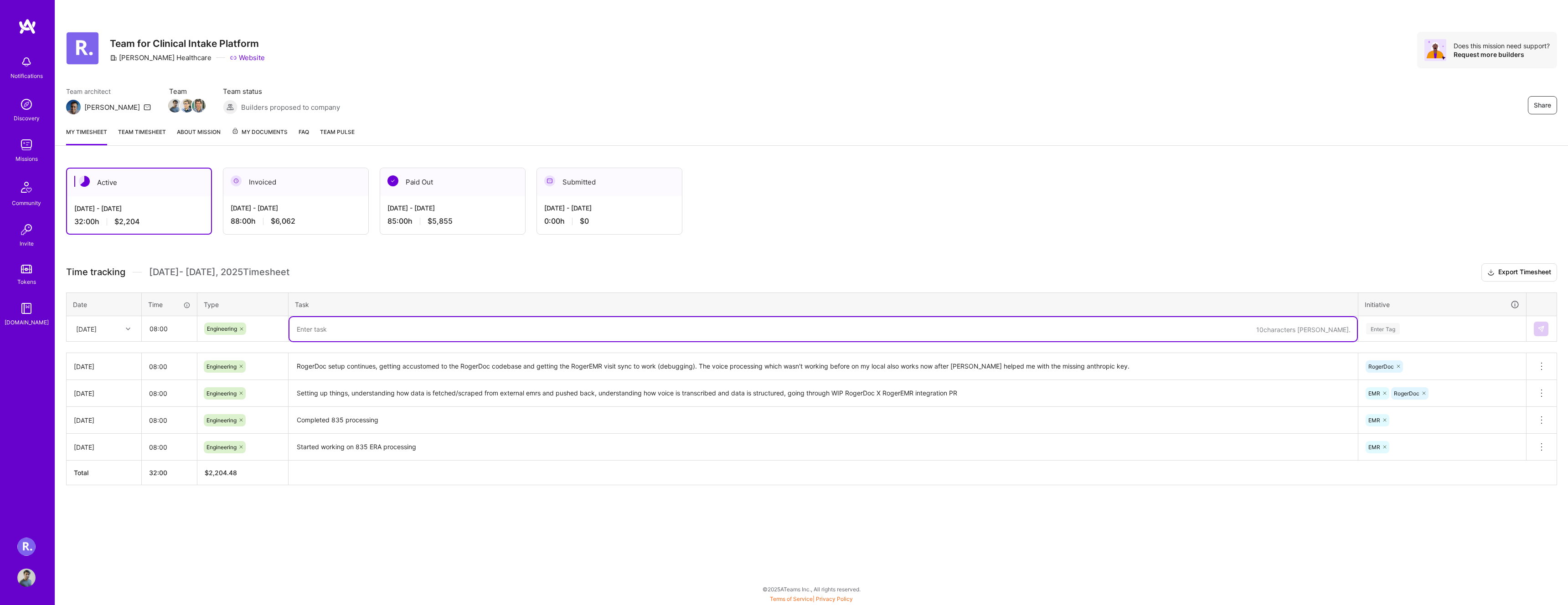
click at [344, 335] on textarea at bounding box center [823, 329] width 1067 height 24
type textarea "S"
type textarea "Finished off claim attachments"
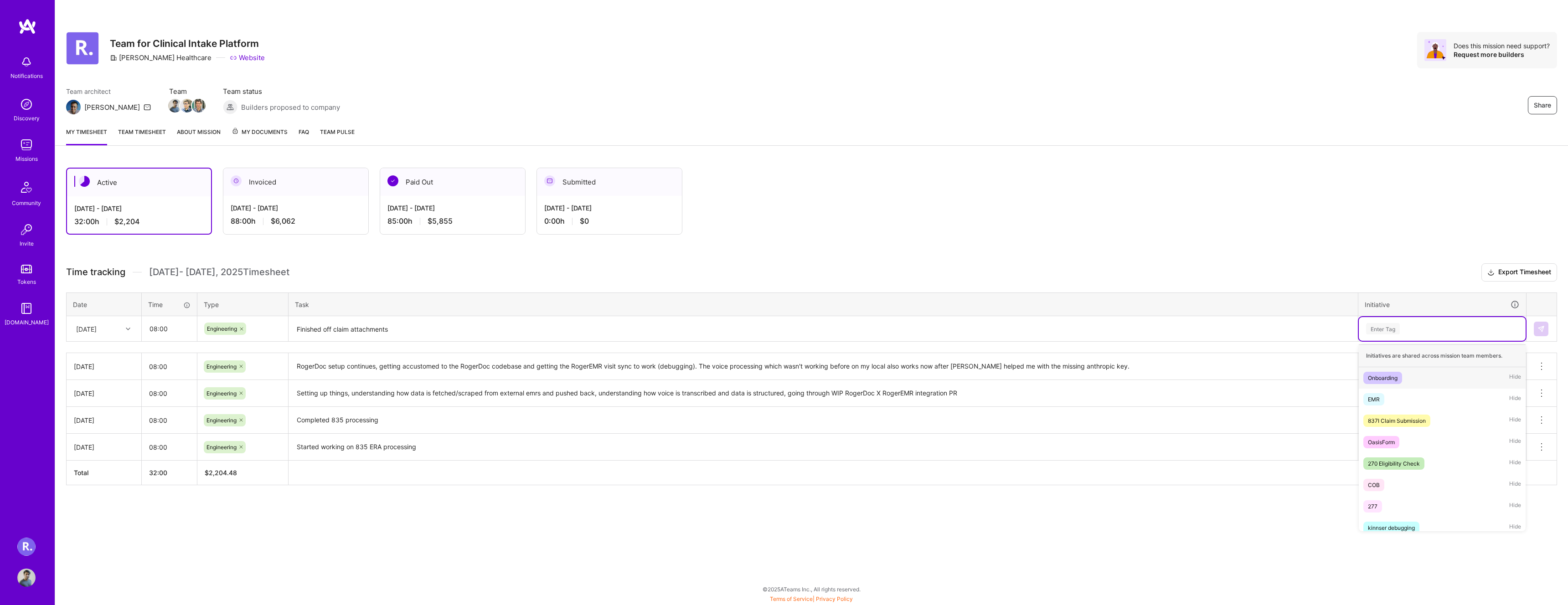
click at [1379, 337] on div "Enter Tag" at bounding box center [1442, 329] width 167 height 24
click at [1389, 395] on div "EMR Hide" at bounding box center [1442, 399] width 167 height 21
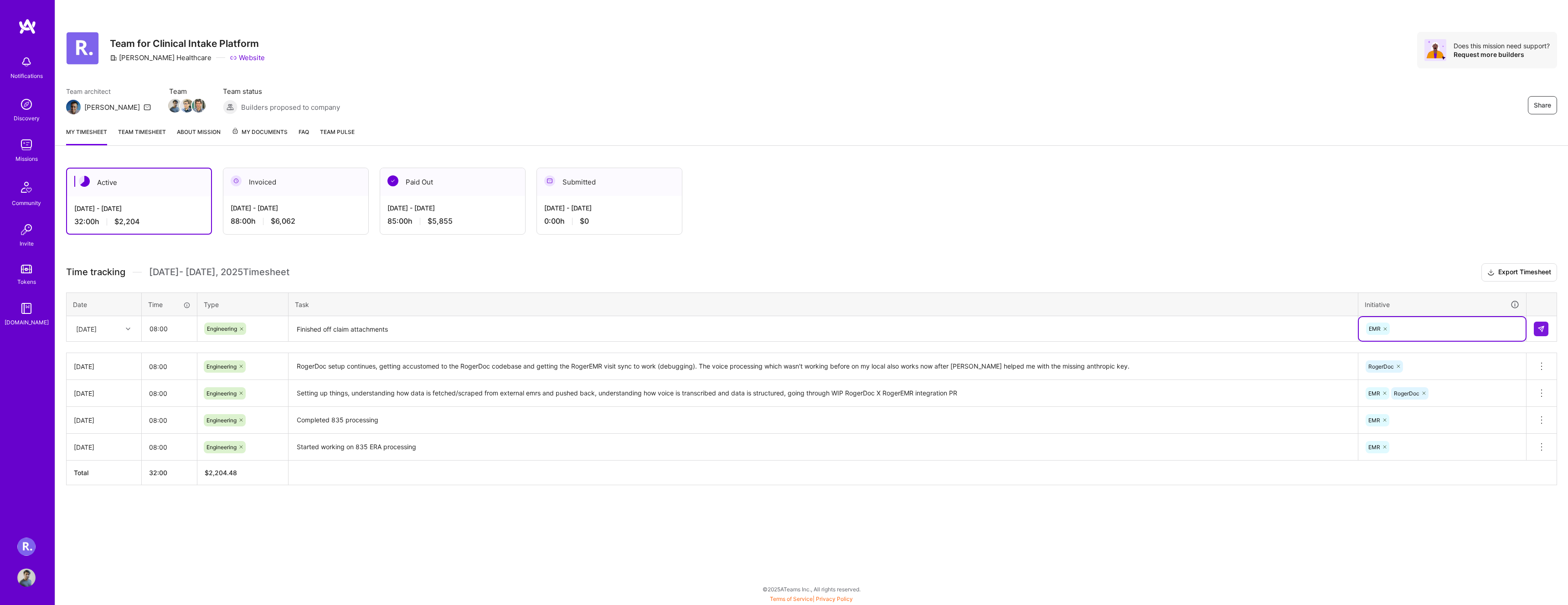
click at [1293, 512] on div "Active [DATE] - [DATE] 32:00 h $2,204 Invoiced [DATE] - [DATE] 88:00 h $6,062 P…" at bounding box center [811, 343] width 1513 height 374
click at [1541, 326] on img at bounding box center [1541, 329] width 8 height 8
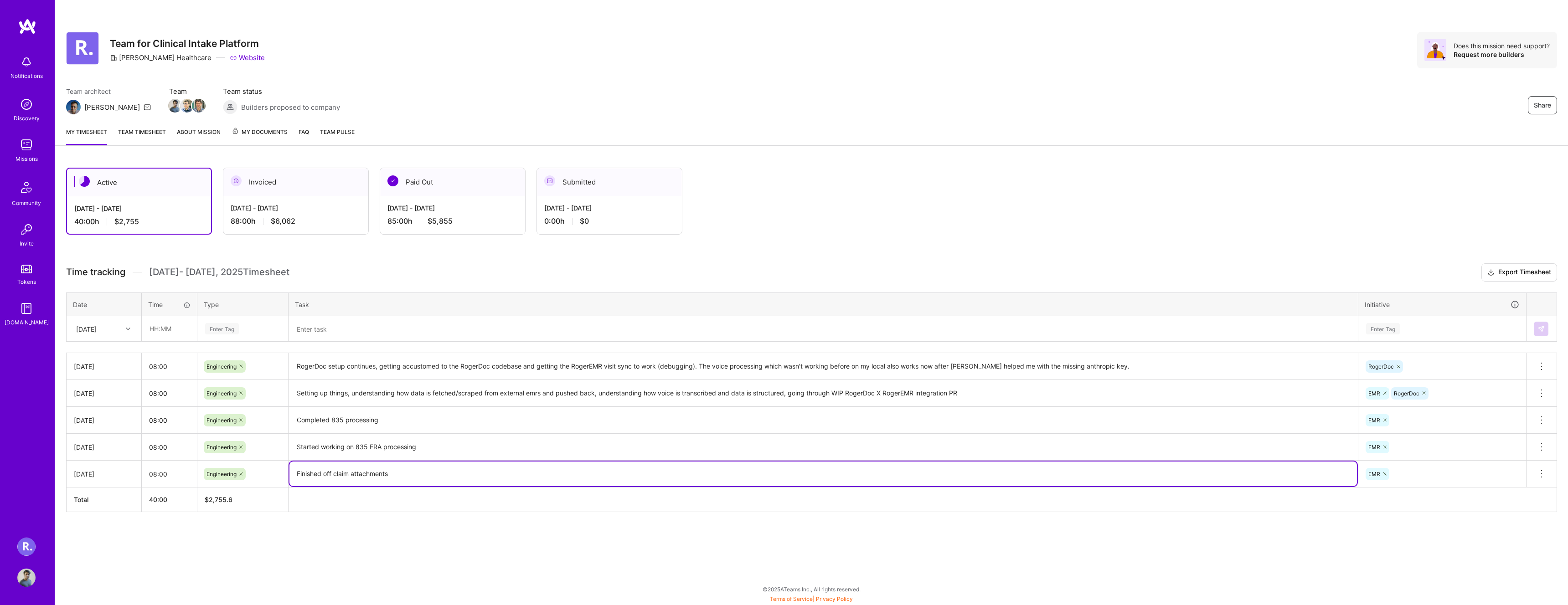
drag, startPoint x: 382, startPoint y: 473, endPoint x: 311, endPoint y: 363, distance: 130.9
click at [311, 363] on tbody "[DATE] 08:00 Engineering RogerDoc setup continues, getting accustomed to the Ro…" at bounding box center [811, 420] width 1491 height 135
click at [408, 565] on div "Share Team for Clinical Intake Platform [PERSON_NAME] Healthcare Website Does t…" at bounding box center [811, 302] width 1513 height 605
